Goal: Information Seeking & Learning: Learn about a topic

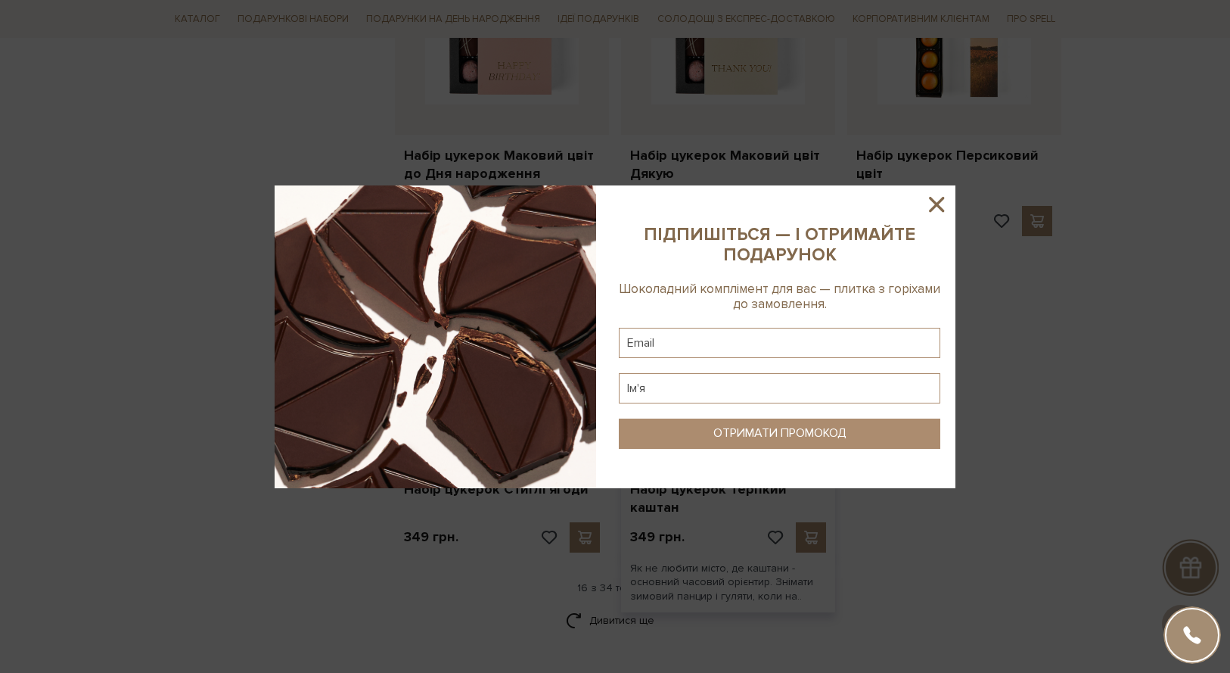
scroll to position [1699, 0]
click at [938, 194] on icon at bounding box center [937, 204] width 26 height 26
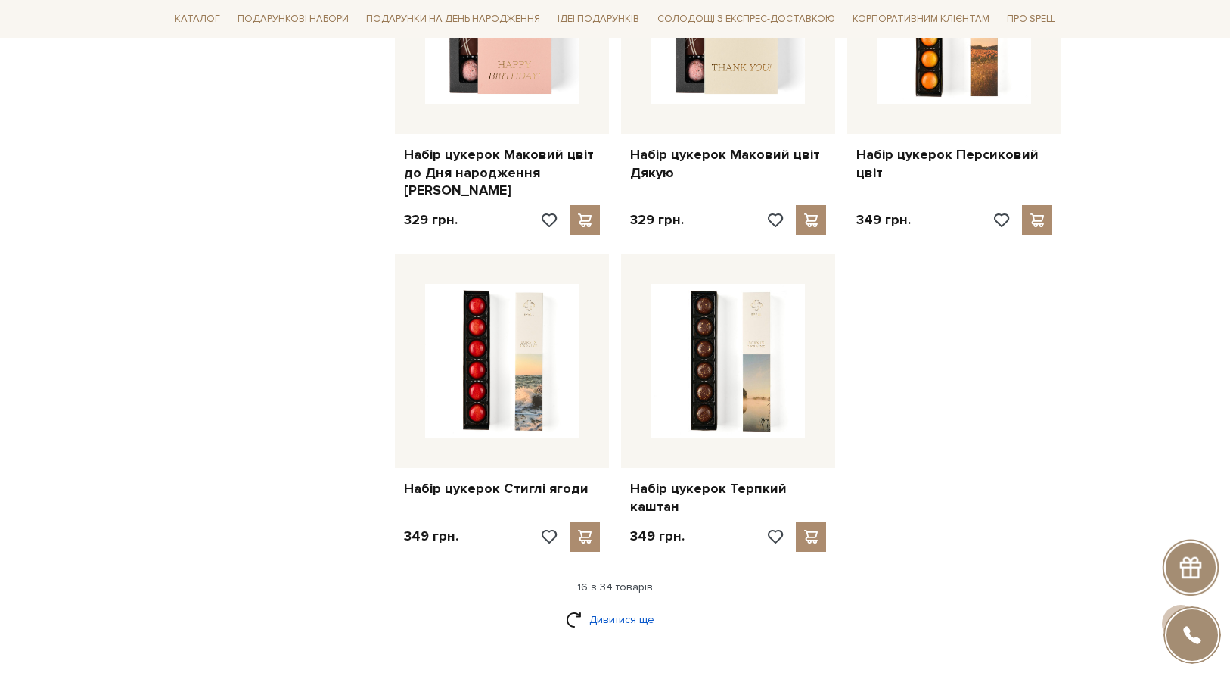
click at [607, 606] on link "Дивитися ще" at bounding box center [615, 619] width 98 height 26
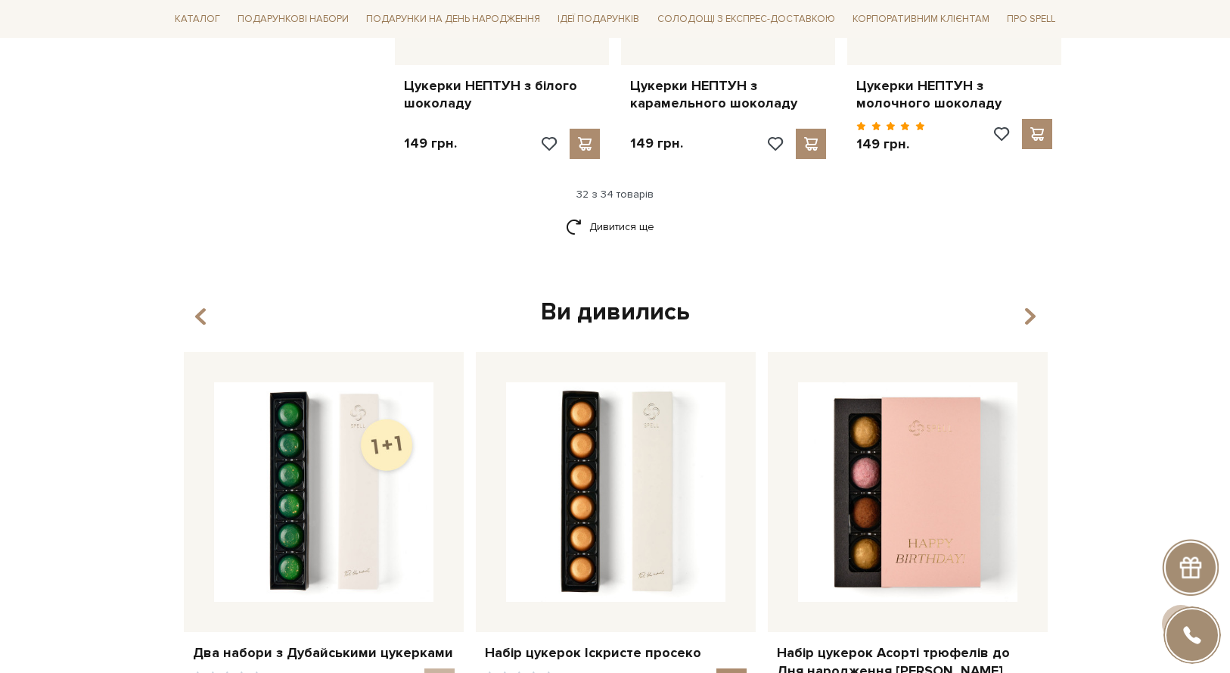
scroll to position [3708, 0]
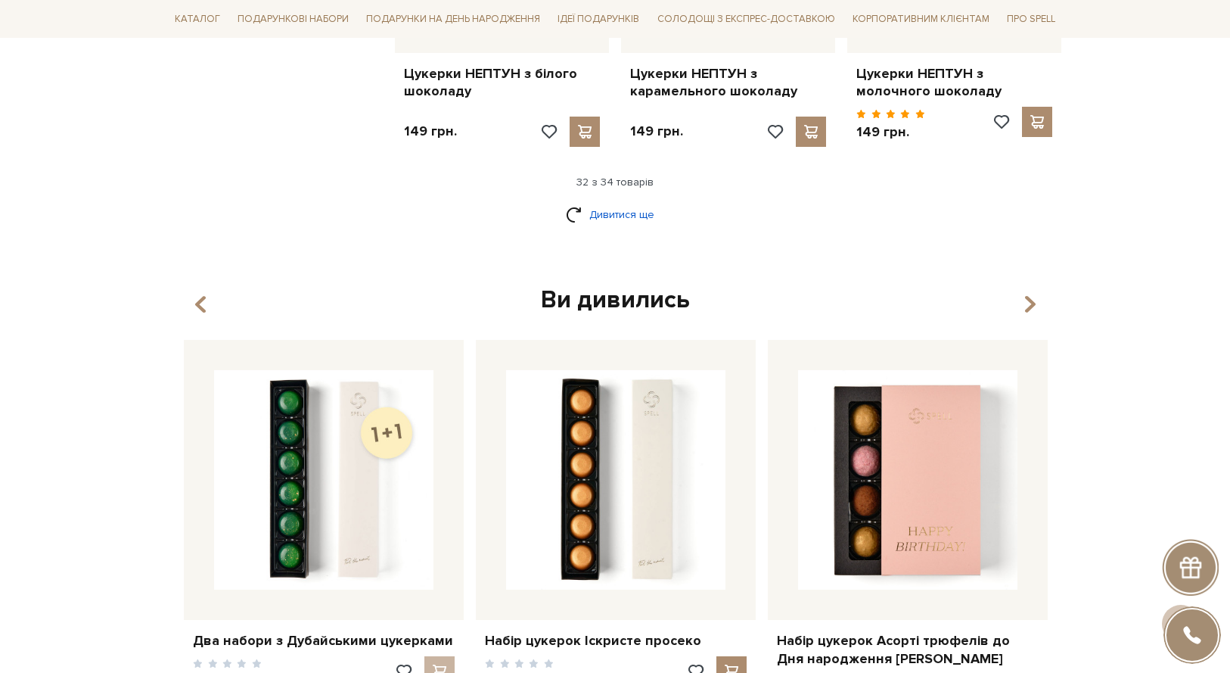
click at [629, 201] on link "Дивитися ще" at bounding box center [615, 214] width 98 height 26
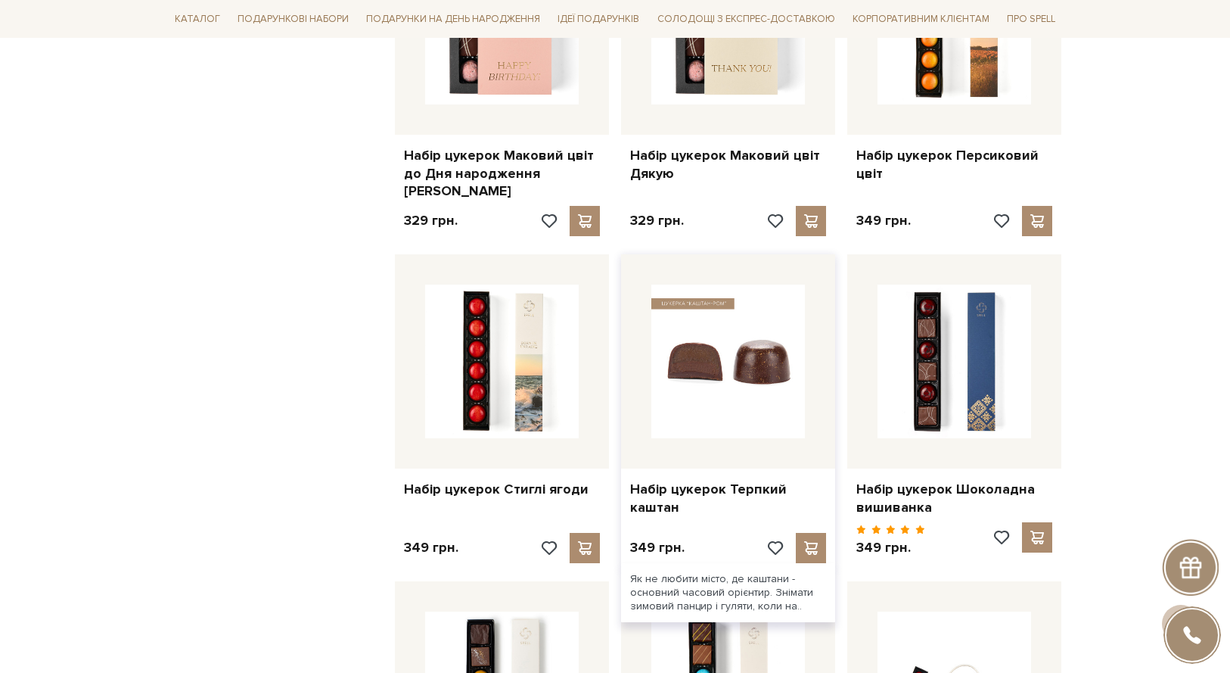
scroll to position [1696, 0]
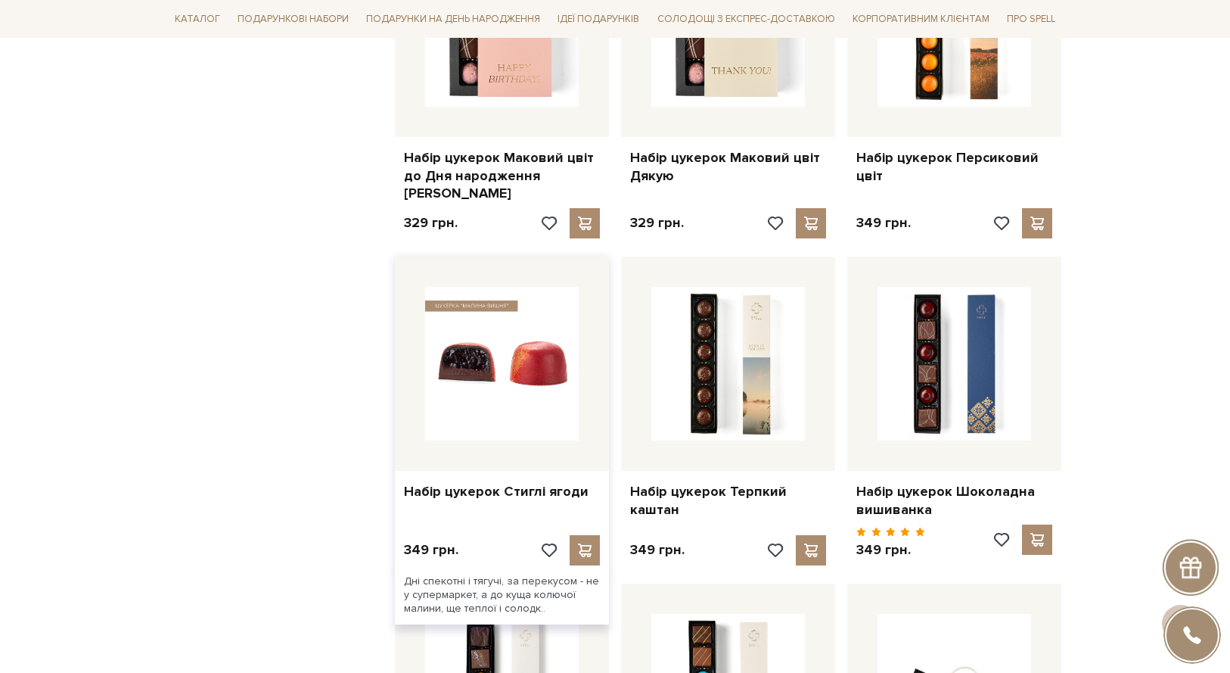
click at [516, 378] on img at bounding box center [502, 364] width 154 height 154
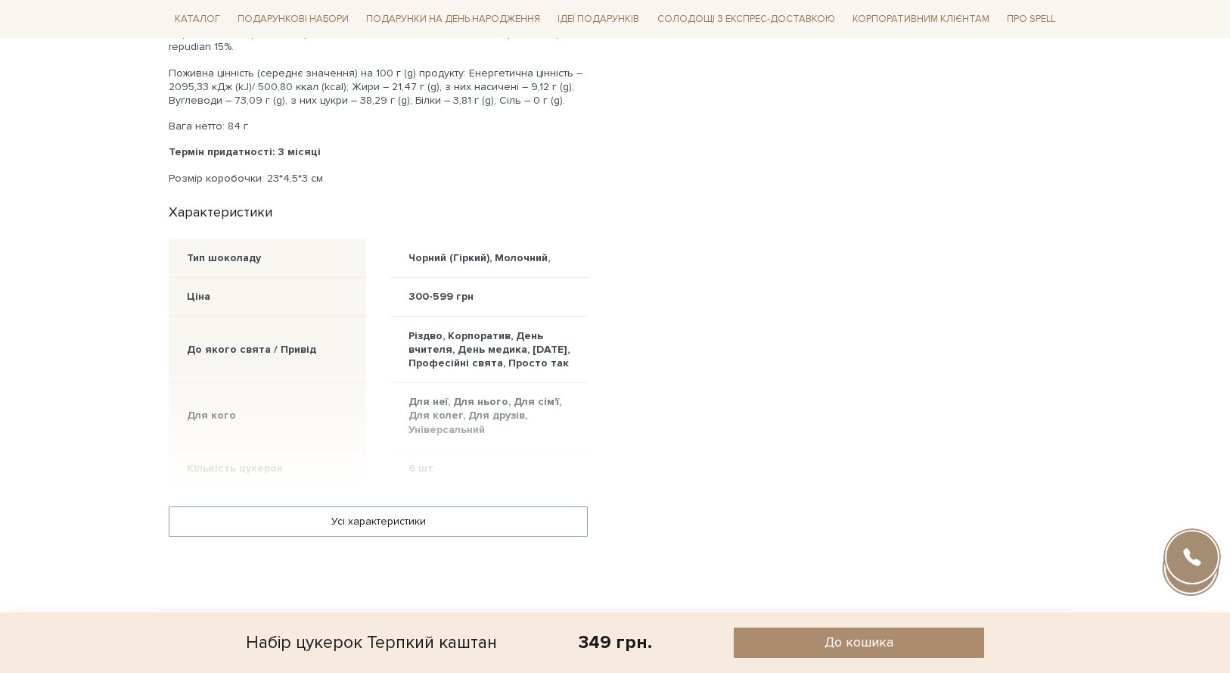
scroll to position [886, 0]
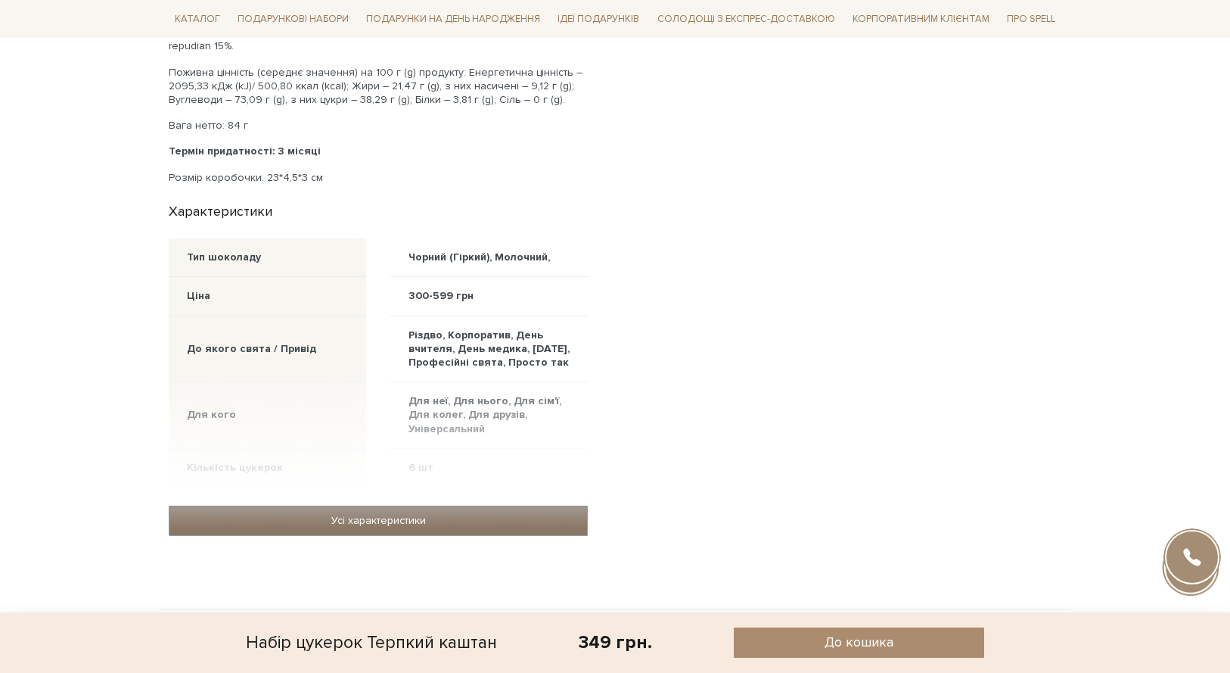
click at [442, 524] on link "Усі характеристики" at bounding box center [379, 520] width 418 height 29
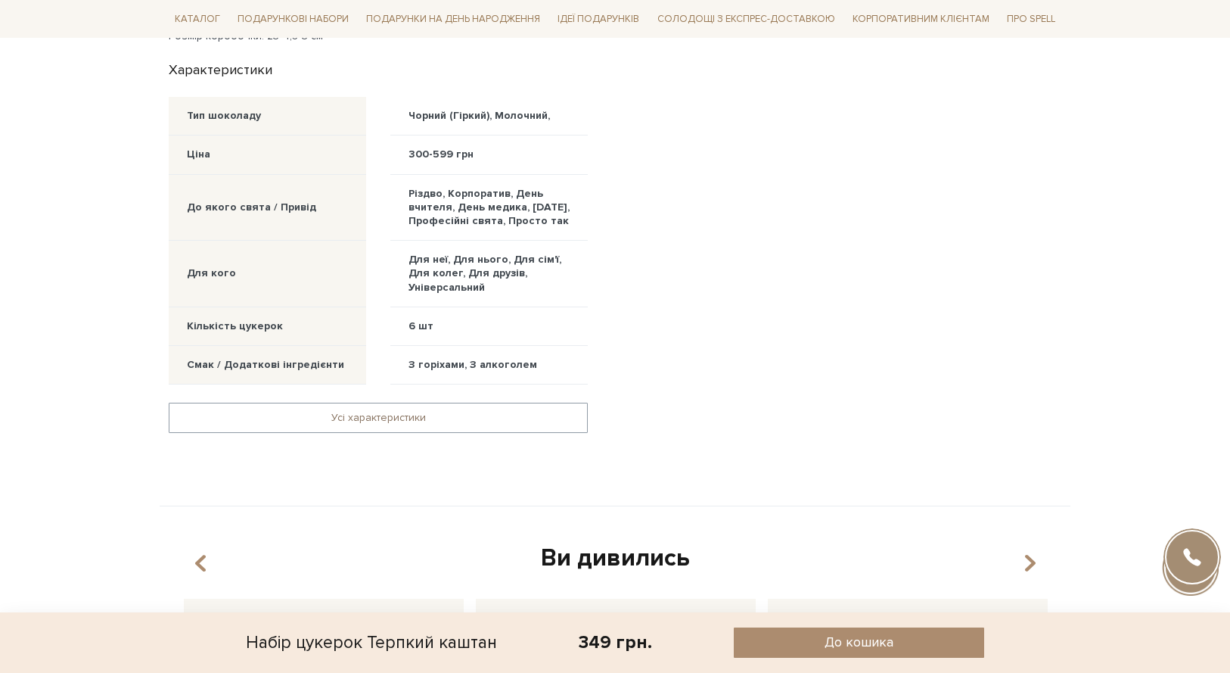
scroll to position [0, 0]
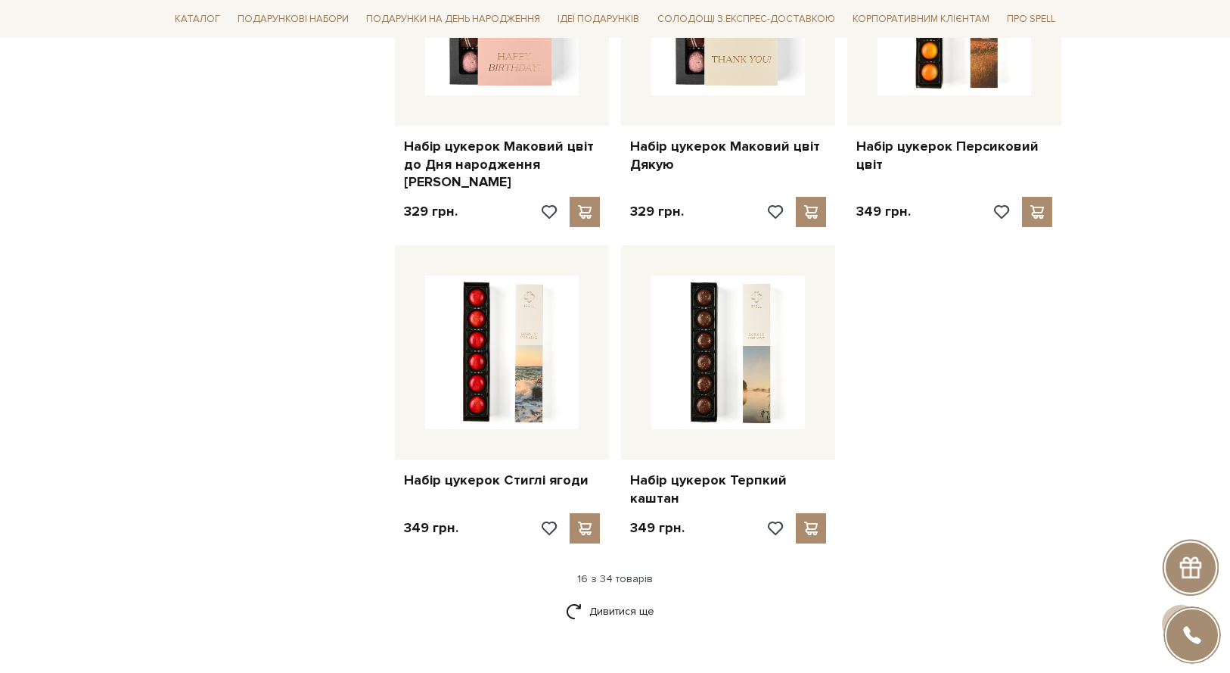
scroll to position [1709, 0]
